Goal: Transaction & Acquisition: Purchase product/service

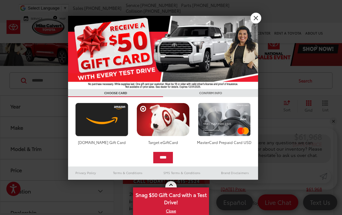
click at [256, 23] on img at bounding box center [163, 52] width 190 height 73
click at [258, 17] on link "X" at bounding box center [255, 18] width 11 height 11
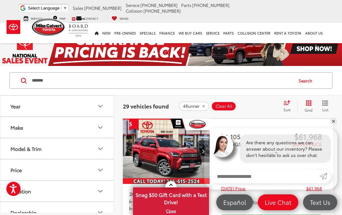
click at [107, 126] on button "Make" at bounding box center [57, 127] width 114 height 21
click at [102, 104] on icon "Year" at bounding box center [101, 106] width 8 height 8
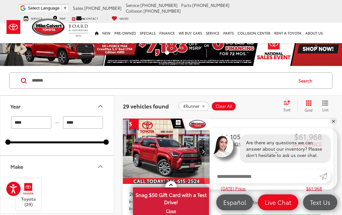
click at [72, 122] on input "****" at bounding box center [83, 122] width 40 height 12
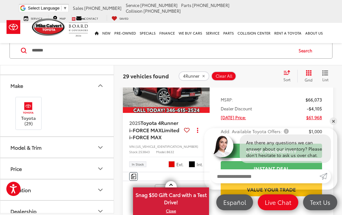
scroll to position [51, 0]
click at [34, 117] on label "Toyota (29)" at bounding box center [29, 113] width 26 height 26
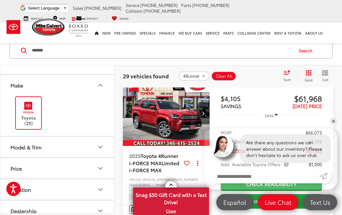
scroll to position [30, 0]
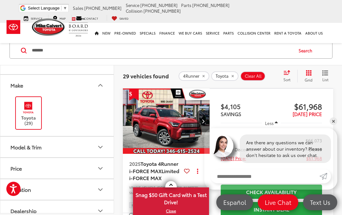
click at [106, 147] on button "Model & Trim" at bounding box center [57, 146] width 114 height 21
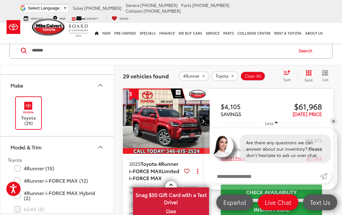
click at [70, 197] on label "4Runner i-FORCE MAX Hybrid (2)" at bounding box center [56, 195] width 85 height 16
type input "****"
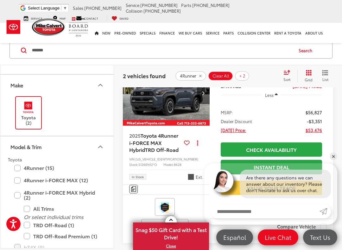
scroll to position [58, 0]
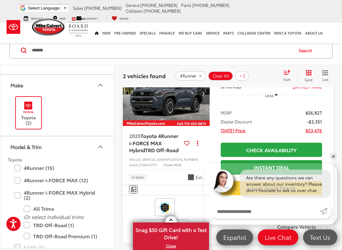
click at [27, 209] on label "All Trims" at bounding box center [62, 208] width 76 height 11
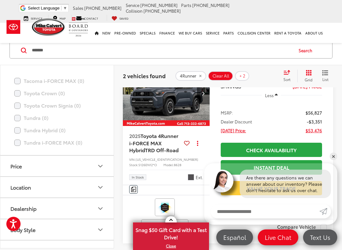
scroll to position [469, 0]
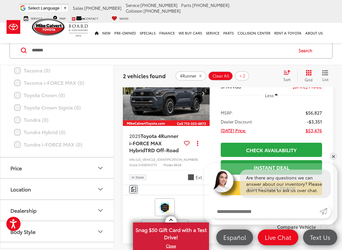
click at [105, 170] on button "Price" at bounding box center [57, 168] width 114 height 21
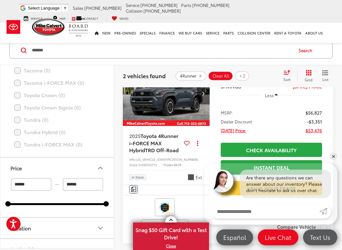
click at [21, 183] on input "******" at bounding box center [31, 184] width 40 height 12
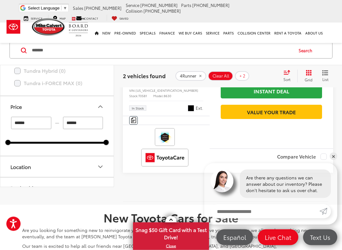
scroll to position [326, 0]
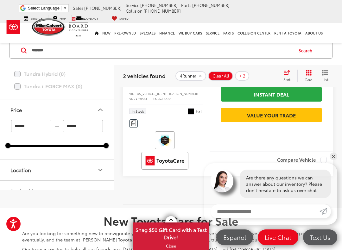
click at [301, 84] on link "Check Availability" at bounding box center [271, 77] width 101 height 14
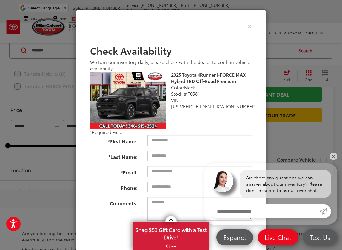
click at [251, 24] on icon "Close" at bounding box center [249, 26] width 5 height 7
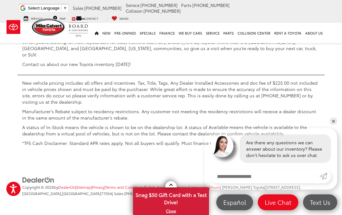
scroll to position [834, 0]
